Goal: Transaction & Acquisition: Purchase product/service

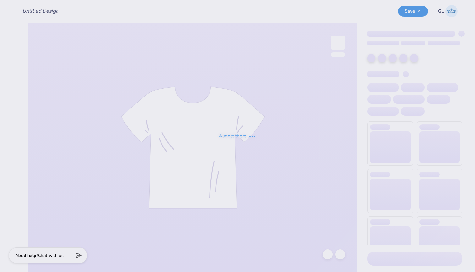
type input "LXA Fall 2025 Tshirt"
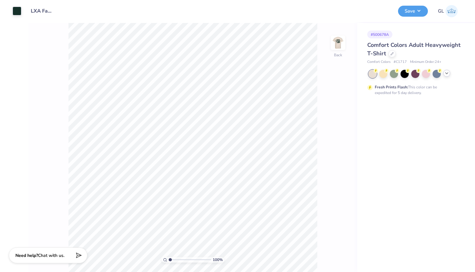
click at [446, 74] on icon at bounding box center [447, 73] width 5 height 5
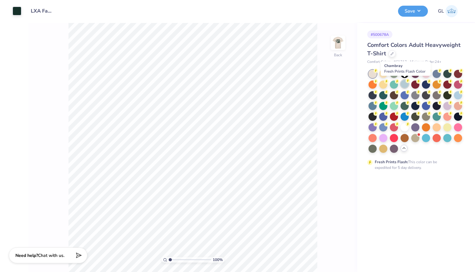
click at [403, 84] on div at bounding box center [405, 84] width 8 height 8
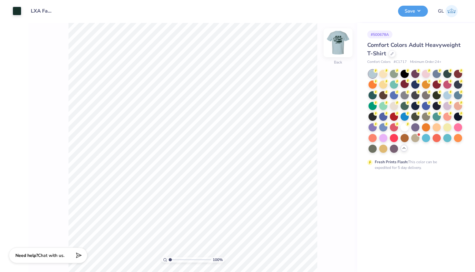
click at [339, 45] on img at bounding box center [338, 42] width 25 height 25
click at [396, 75] on div at bounding box center [394, 73] width 8 height 8
click at [341, 40] on img at bounding box center [338, 42] width 25 height 25
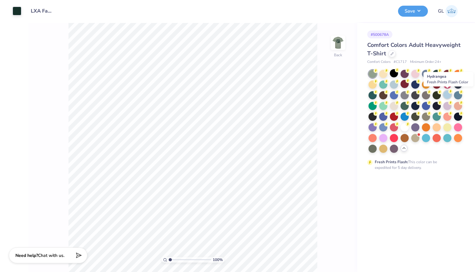
click at [449, 91] on circle at bounding box center [451, 91] width 4 height 4
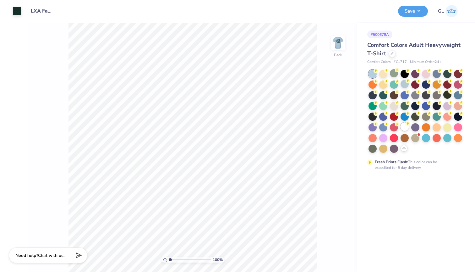
click at [407, 127] on div at bounding box center [405, 127] width 8 height 8
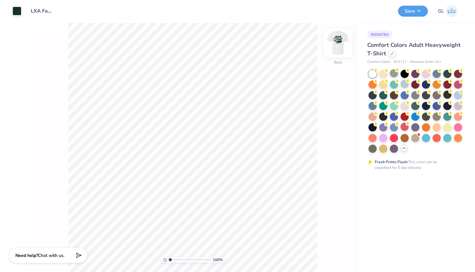
click at [336, 53] on img at bounding box center [338, 42] width 25 height 25
click at [336, 41] on img at bounding box center [338, 42] width 25 height 25
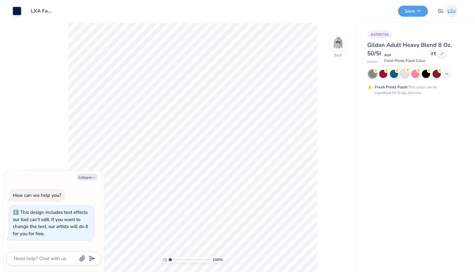
click at [405, 75] on div at bounding box center [405, 73] width 8 height 8
click at [340, 47] on img at bounding box center [338, 42] width 25 height 25
click at [446, 75] on icon at bounding box center [447, 73] width 5 height 5
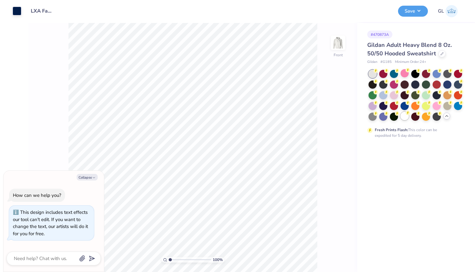
click at [403, 116] on div at bounding box center [405, 116] width 8 height 8
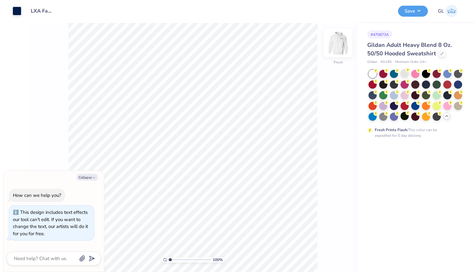
click at [340, 47] on img at bounding box center [338, 42] width 25 height 25
click at [406, 96] on div at bounding box center [405, 95] width 8 height 8
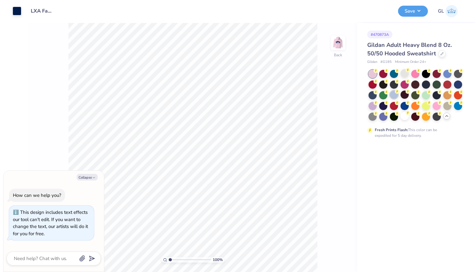
click at [394, 95] on div at bounding box center [394, 95] width 8 height 8
click at [335, 46] on img at bounding box center [338, 42] width 25 height 25
click at [446, 108] on div at bounding box center [448, 105] width 8 height 8
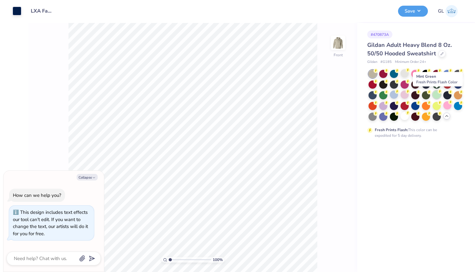
click at [433, 96] on div at bounding box center [437, 95] width 8 height 8
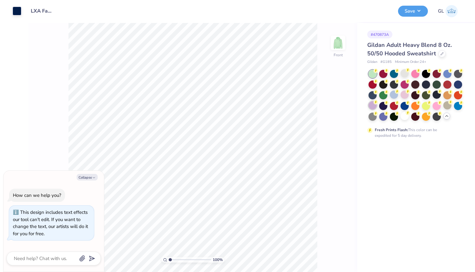
click at [370, 105] on div at bounding box center [373, 105] width 8 height 8
click at [405, 117] on div at bounding box center [405, 116] width 8 height 8
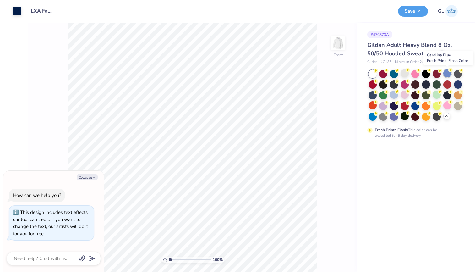
click at [449, 75] on div at bounding box center [448, 73] width 8 height 8
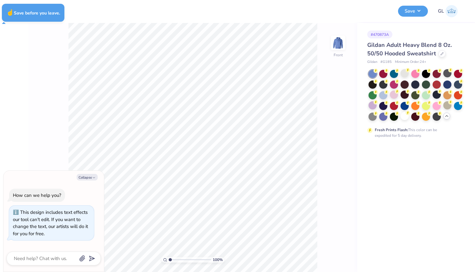
type textarea "x"
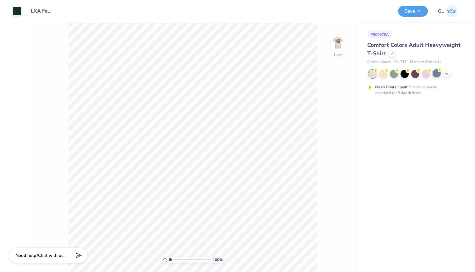
click at [439, 78] on div "Fresh Prints Flash: This color can be expedited for 5 day delivery." at bounding box center [415, 83] width 95 height 26
click at [437, 73] on div at bounding box center [437, 73] width 8 height 8
click at [451, 73] on div at bounding box center [416, 74] width 94 height 8
click at [448, 71] on icon at bounding box center [447, 73] width 5 height 5
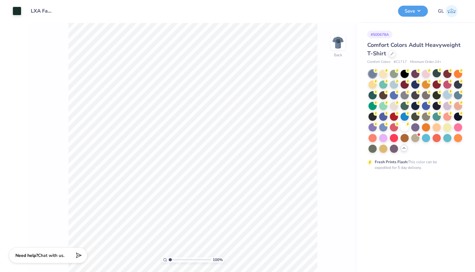
click at [450, 93] on div at bounding box center [448, 95] width 8 height 8
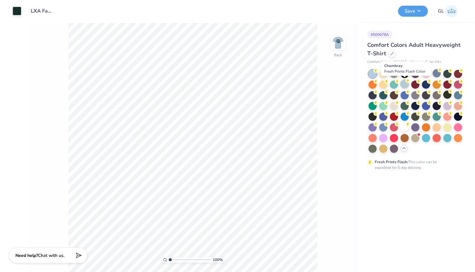
click at [407, 86] on div at bounding box center [405, 84] width 8 height 8
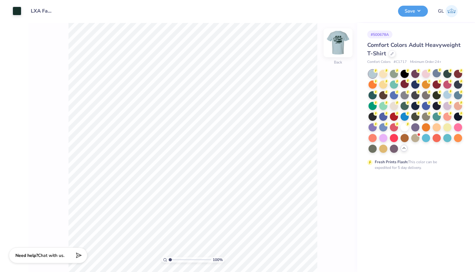
click at [342, 47] on img at bounding box center [338, 42] width 25 height 25
click at [394, 115] on div at bounding box center [394, 116] width 8 height 8
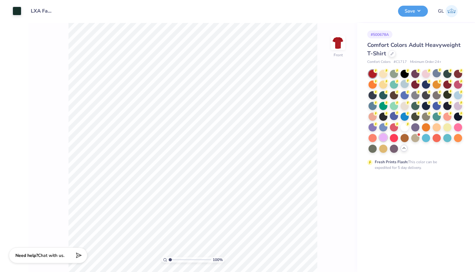
click at [381, 140] on div at bounding box center [384, 137] width 8 height 8
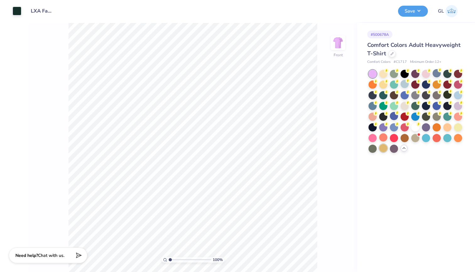
click at [383, 147] on div at bounding box center [384, 148] width 8 height 8
click at [438, 72] on div at bounding box center [437, 73] width 8 height 8
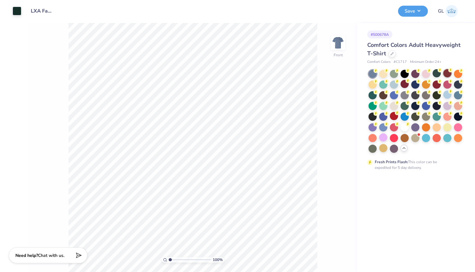
click at [450, 73] on div at bounding box center [448, 73] width 8 height 8
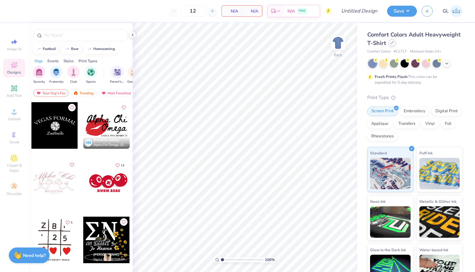
click at [392, 43] on icon at bounding box center [392, 42] width 3 height 3
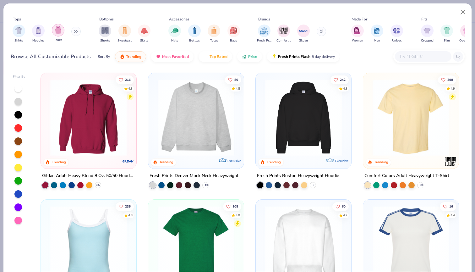
click at [58, 30] on img "filter for Tanks" at bounding box center [58, 29] width 7 height 7
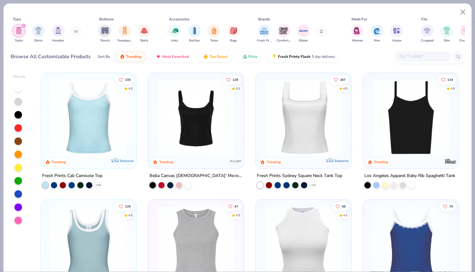
click at [107, 137] on img at bounding box center [88, 117] width 83 height 77
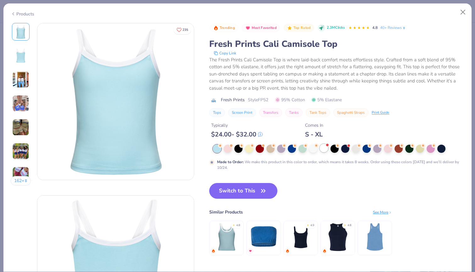
click at [324, 149] on div at bounding box center [324, 148] width 8 height 8
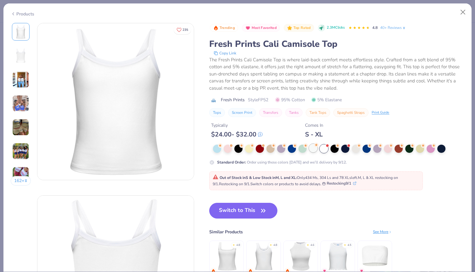
click at [314, 149] on div at bounding box center [313, 148] width 8 height 8
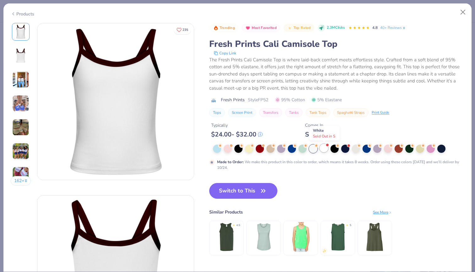
click at [325, 150] on div at bounding box center [324, 148] width 8 height 8
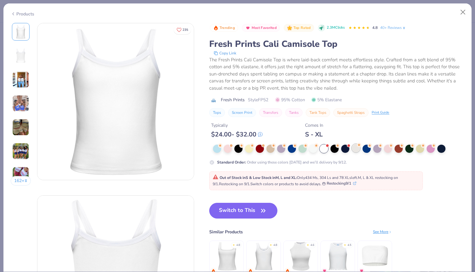
click at [355, 149] on div at bounding box center [356, 148] width 8 height 8
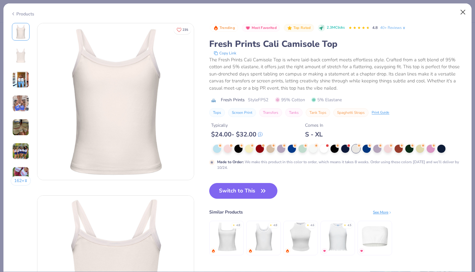
click at [463, 15] on button "Close" at bounding box center [463, 12] width 12 height 12
